Goal: Task Accomplishment & Management: Complete application form

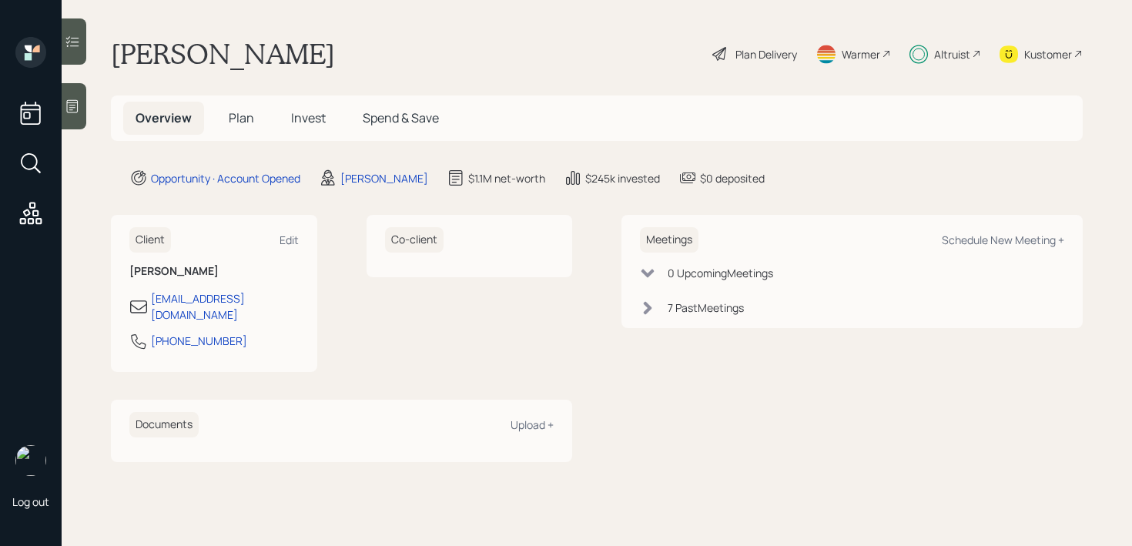
click at [236, 124] on span "Plan" at bounding box center [241, 117] width 25 height 17
